Goal: Information Seeking & Learning: Learn about a topic

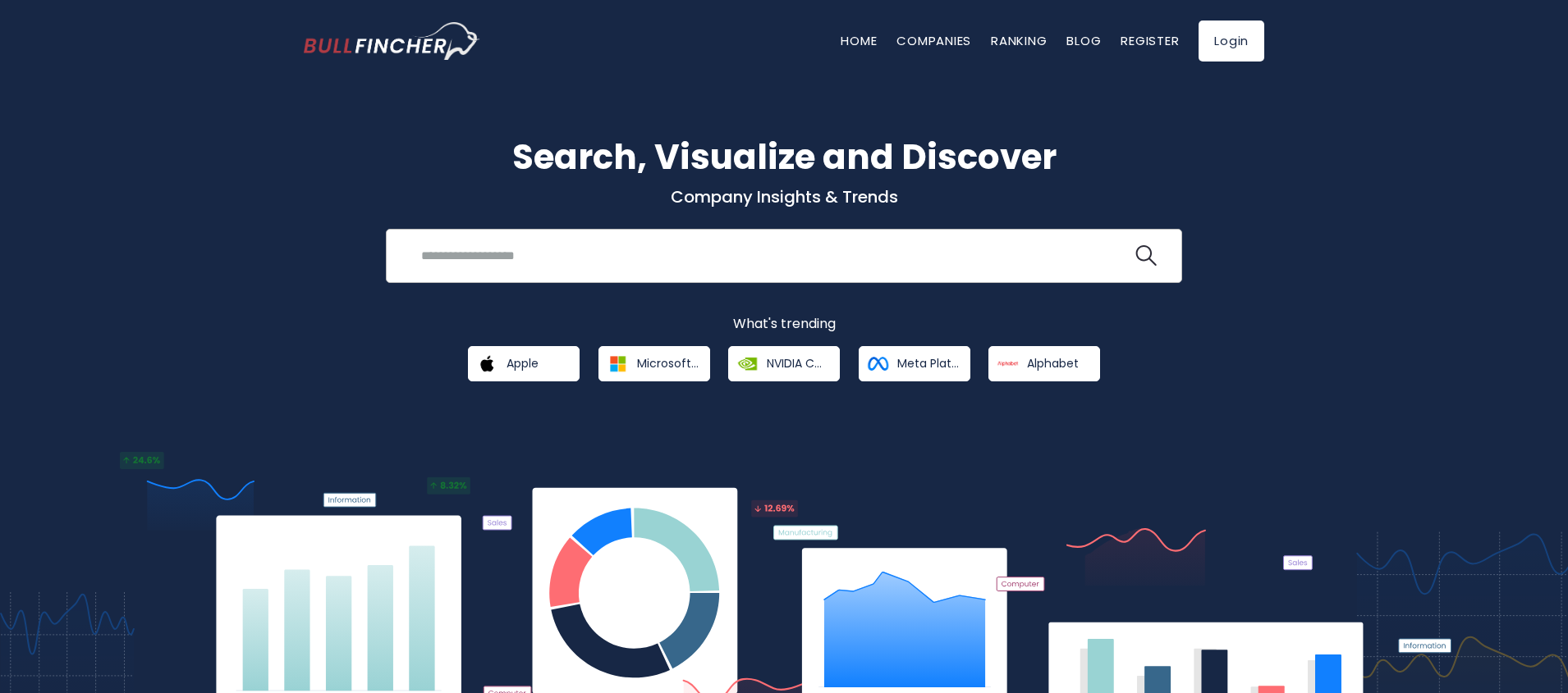
click at [625, 258] on input "search" at bounding box center [771, 255] width 720 height 30
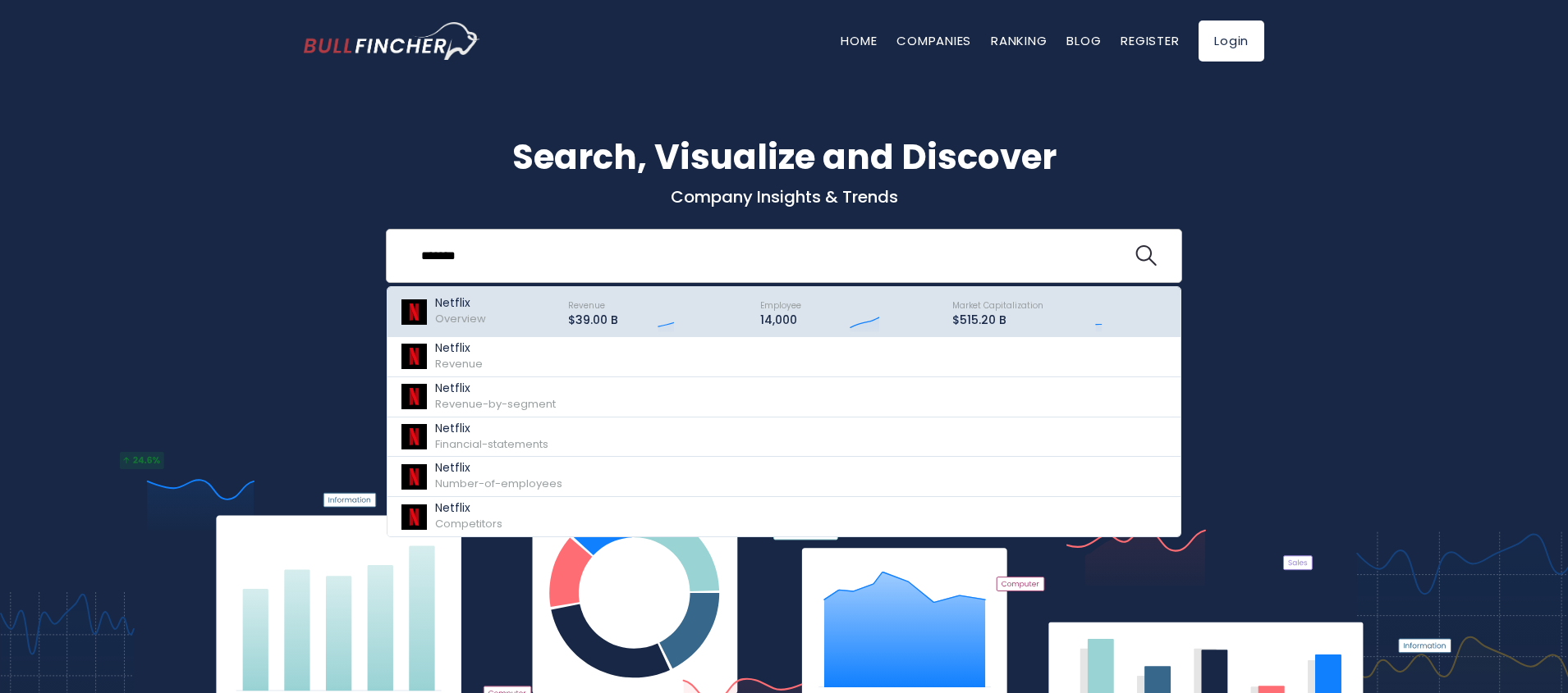
type input "*******"
click at [495, 306] on div "Netflix Overview" at bounding box center [477, 312] width 153 height 41
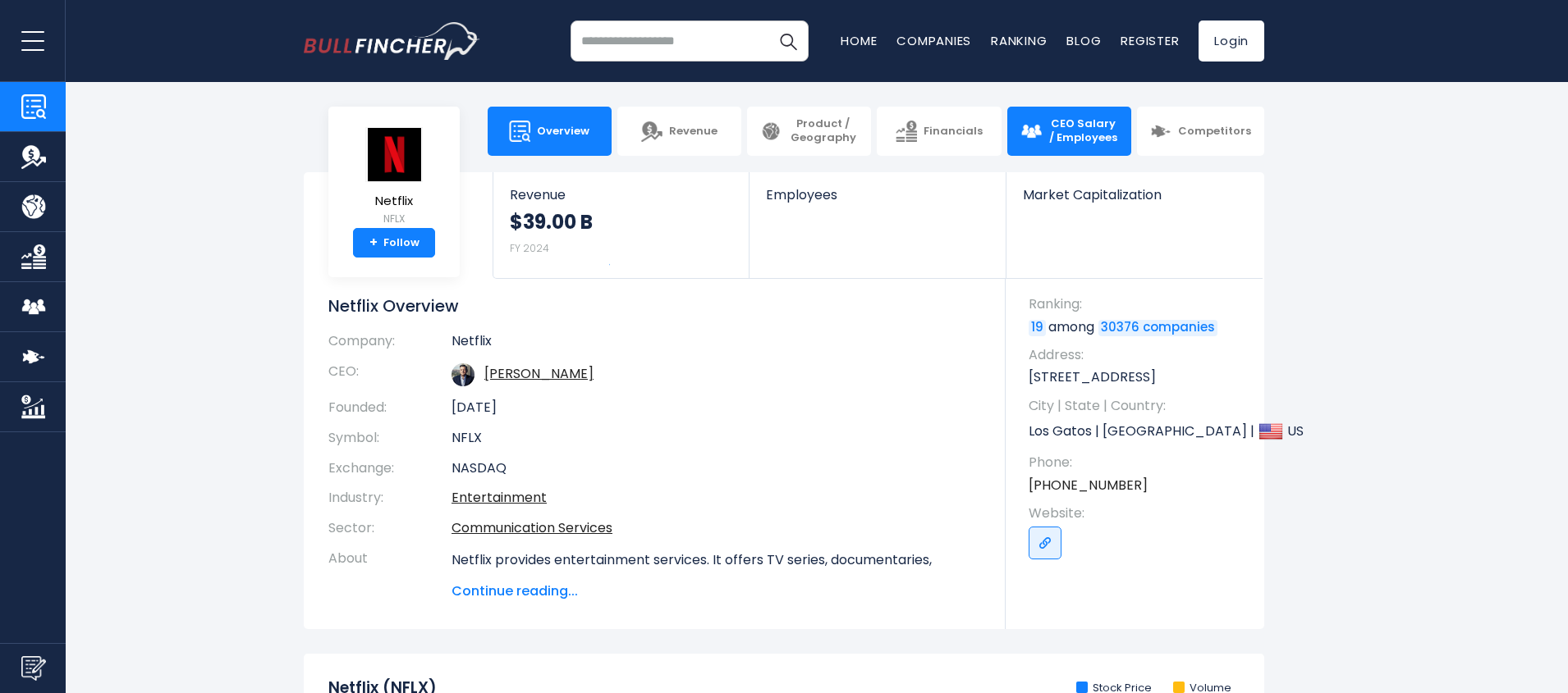
click at [1069, 141] on span "CEO Salary / Employees" at bounding box center [1083, 131] width 70 height 28
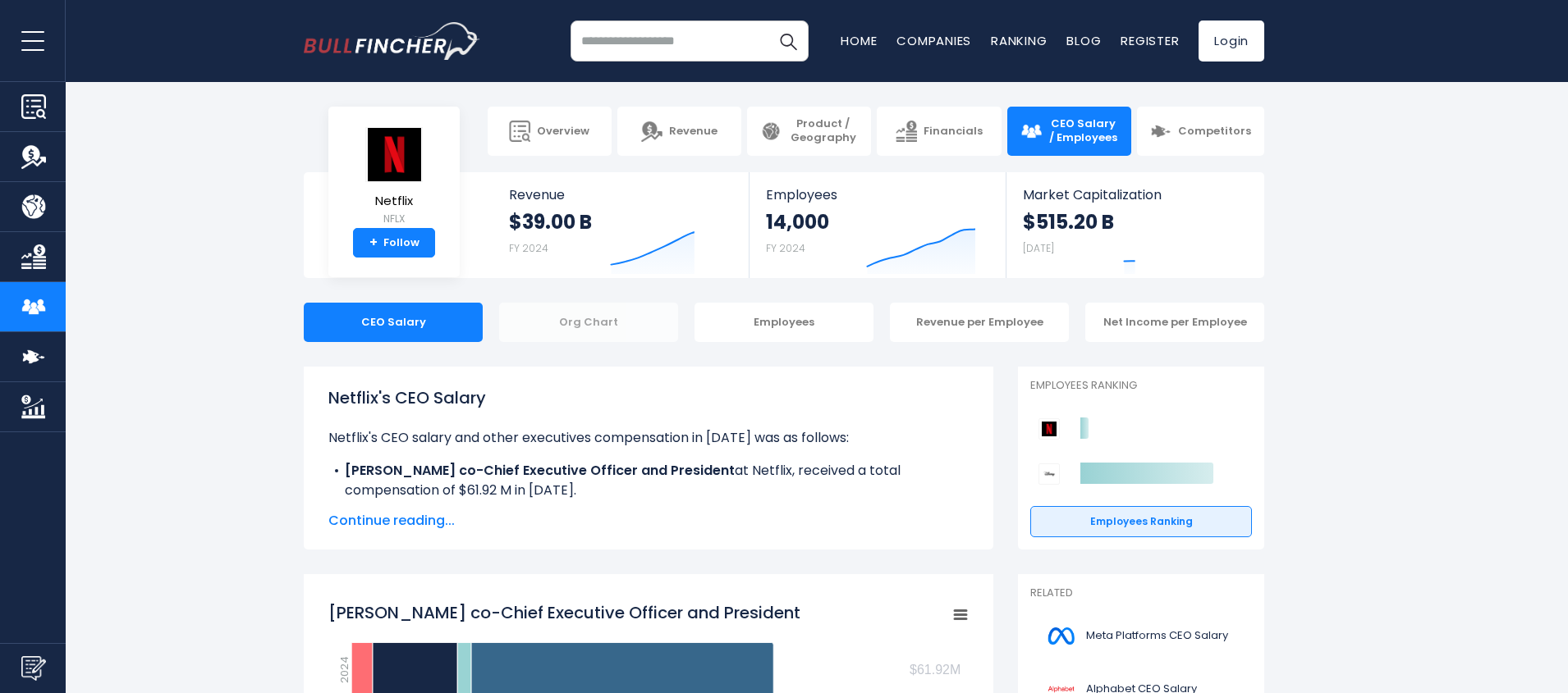
click at [604, 318] on div "Org Chart" at bounding box center [588, 323] width 179 height 40
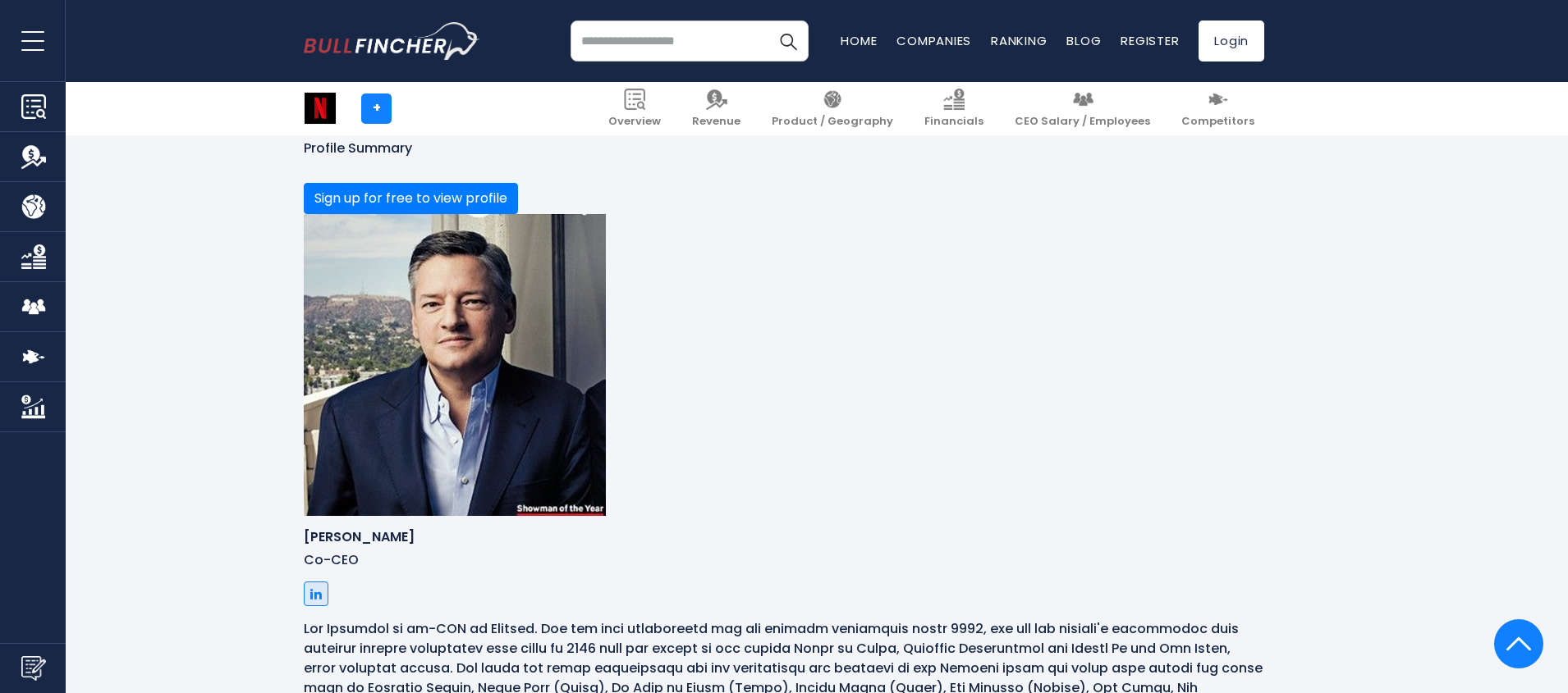
scroll to position [689, 0]
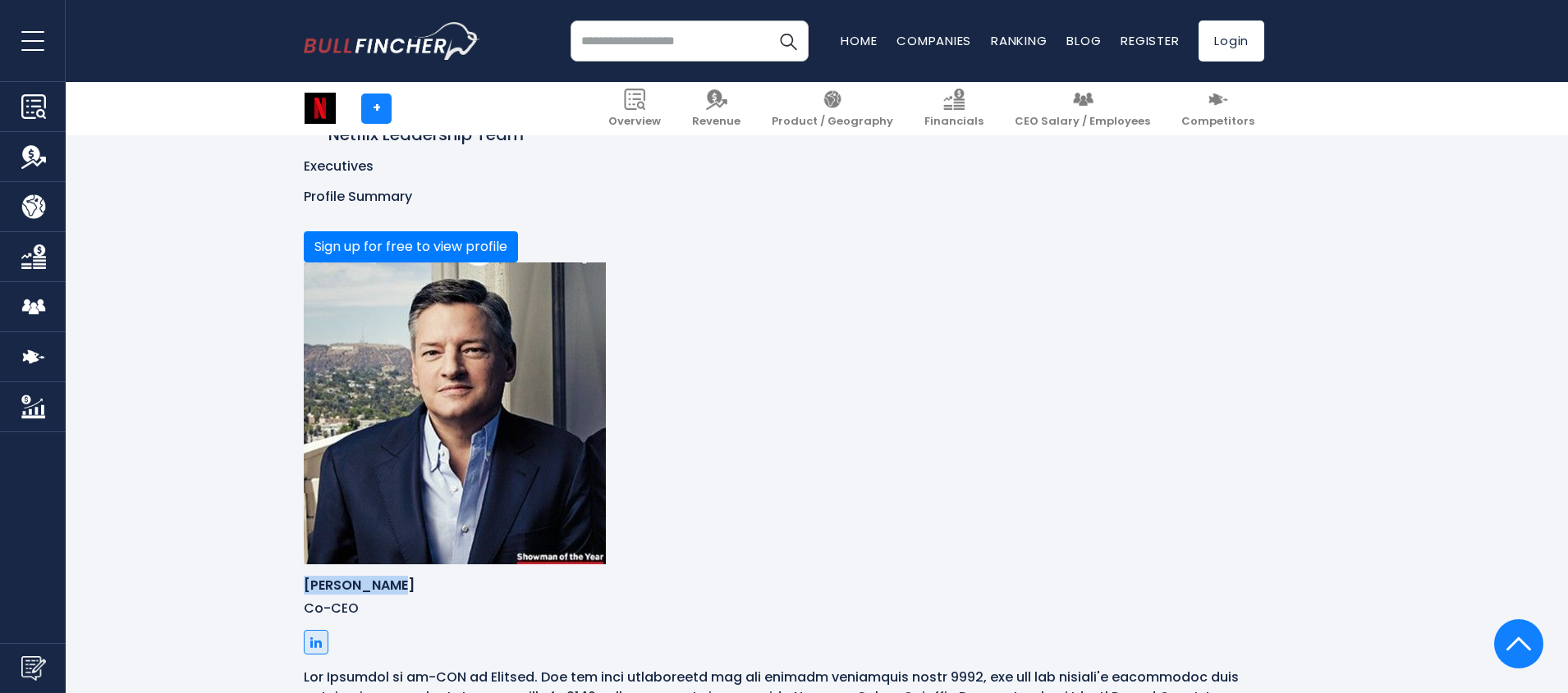
drag, startPoint x: 321, startPoint y: 382, endPoint x: 428, endPoint y: 386, distance: 107.1
click at [428, 386] on div "Sign up for free to view profile Ted Sarandos Co-CEO" at bounding box center [784, 436] width 961 height 436
click at [353, 578] on h6 "Ted Sarandos" at bounding box center [784, 585] width 961 height 16
click at [371, 578] on h6 "Ted Sarandos" at bounding box center [784, 585] width 961 height 16
